Goal: Information Seeking & Learning: Learn about a topic

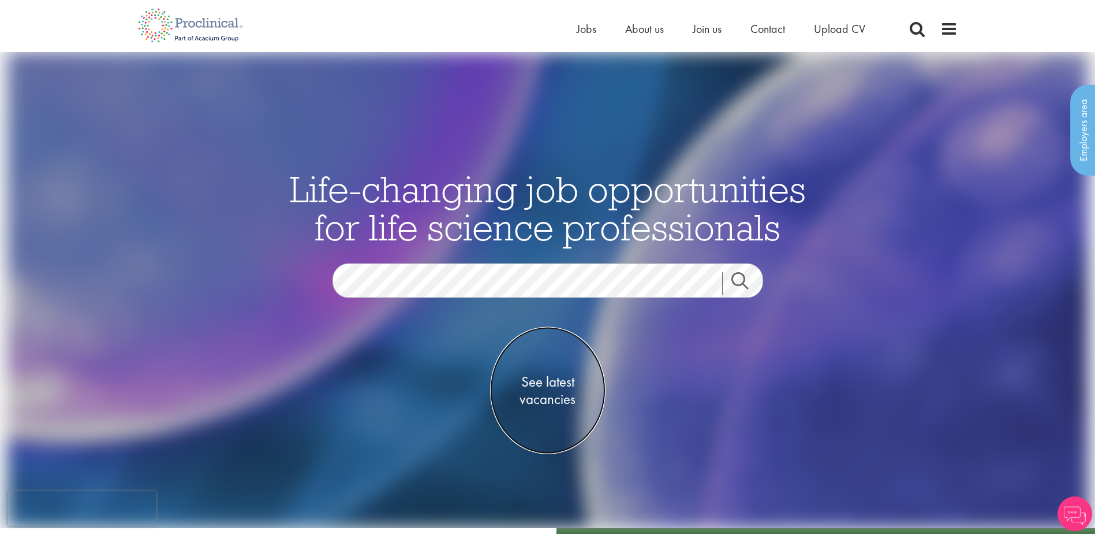
click at [557, 390] on span "See latest vacancies" at bounding box center [547, 390] width 115 height 35
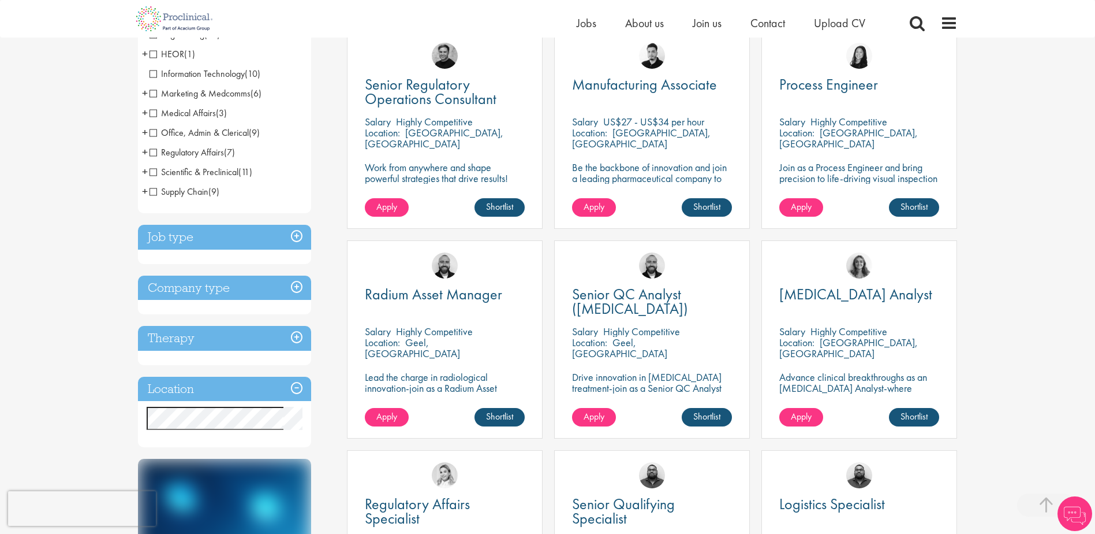
scroll to position [231, 0]
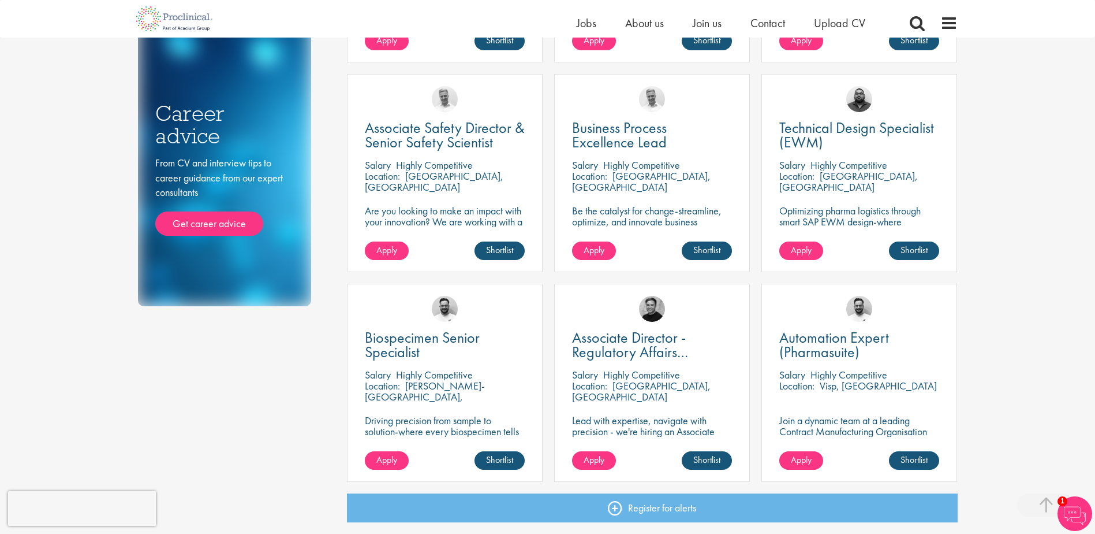
scroll to position [635, 0]
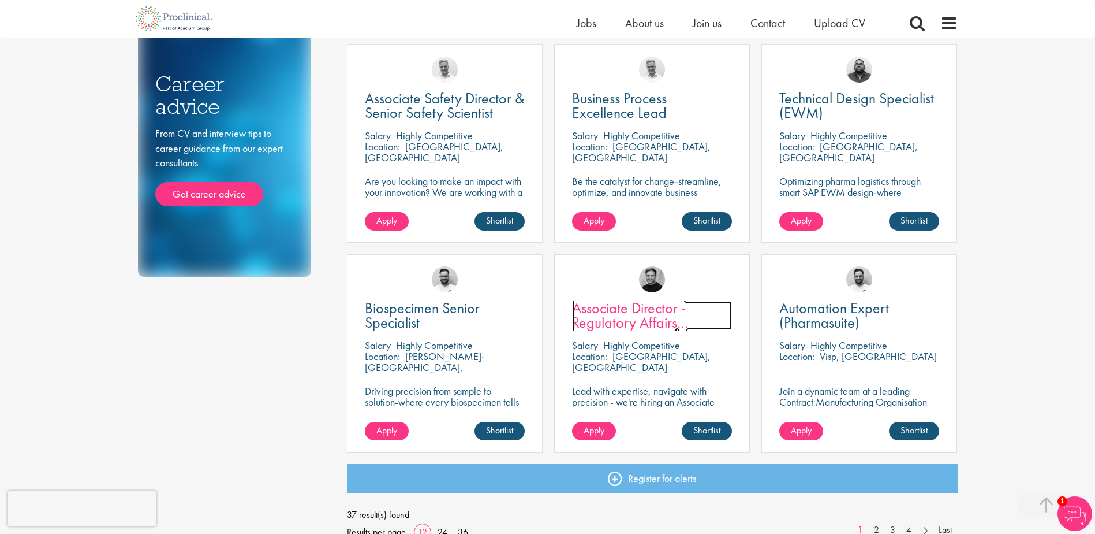
click at [618, 311] on span "Associate Director - Regulatory Affairs Consultant" at bounding box center [630, 322] width 116 height 49
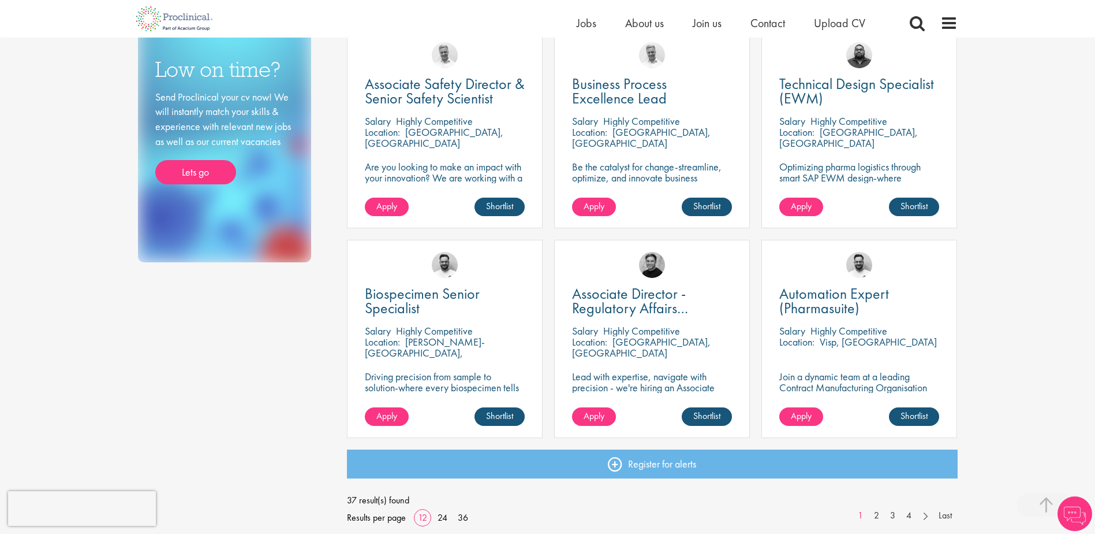
scroll to position [635, 0]
